Goal: Information Seeking & Learning: Learn about a topic

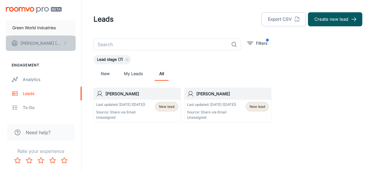
click at [35, 45] on p "[PERSON_NAME]" at bounding box center [40, 43] width 41 height 6
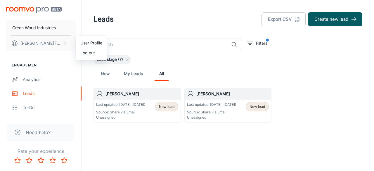
click at [38, 77] on div at bounding box center [187, 85] width 374 height 171
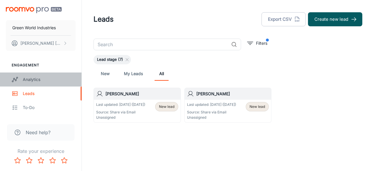
click at [31, 80] on div "Analytics" at bounding box center [49, 79] width 53 height 6
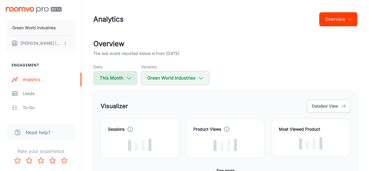
click at [128, 81] on button "This Month" at bounding box center [115, 78] width 44 height 14
select select "8"
select select "2025"
select select "8"
select select "2025"
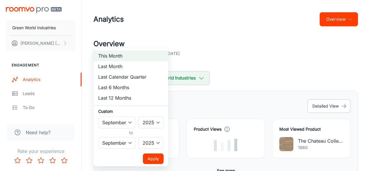
click at [119, 88] on li "Last 6 Months" at bounding box center [130, 87] width 75 height 11
select select "2"
select select "7"
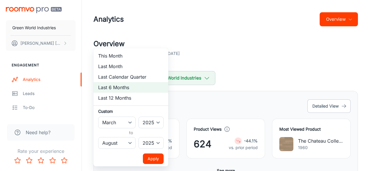
click at [152, 158] on button "Apply" at bounding box center [153, 158] width 21 height 11
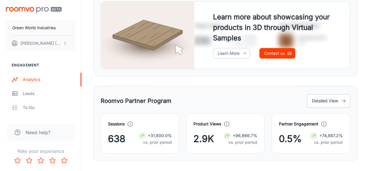
scroll to position [329, 0]
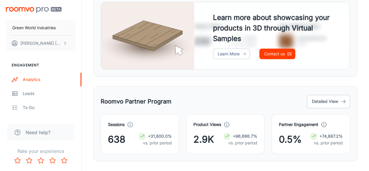
click at [154, 137] on span "+31,800.0%" at bounding box center [160, 136] width 24 height 6
click at [228, 137] on div at bounding box center [227, 136] width 7 height 7
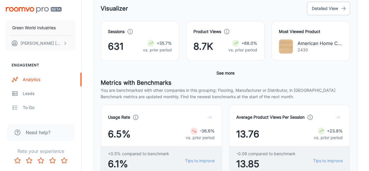
scroll to position [0, 0]
